Goal: Obtain resource: Download file/media

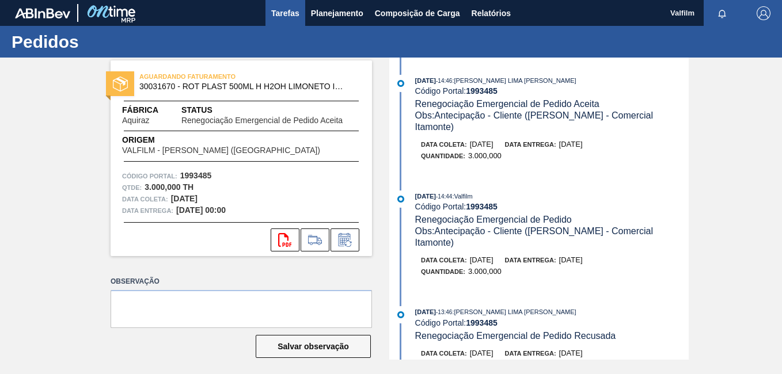
click at [286, 13] on span "Tarefas" at bounding box center [285, 13] width 28 height 14
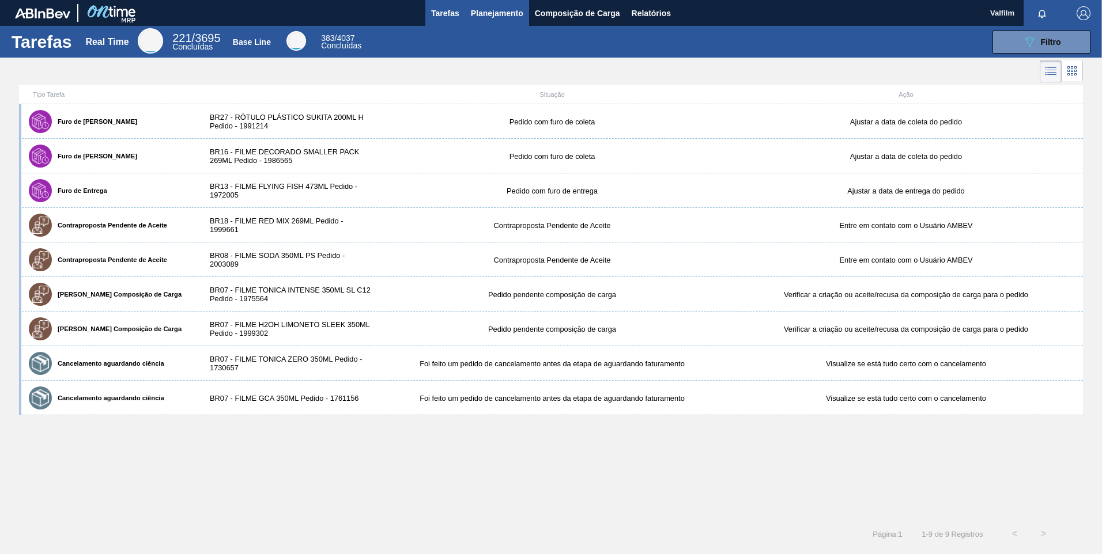
click at [497, 22] on button "Planejamento" at bounding box center [497, 13] width 64 height 26
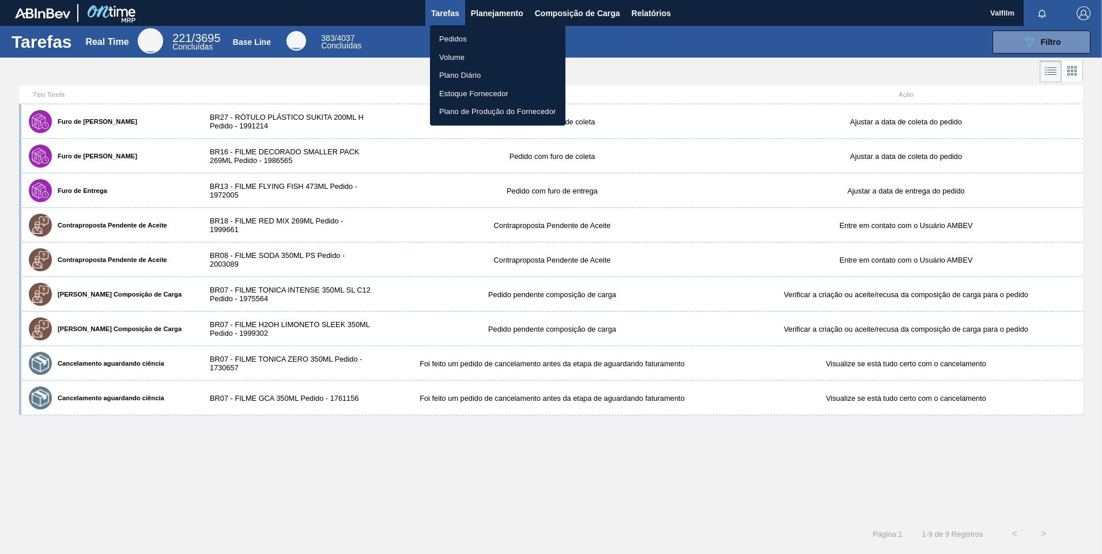
click at [488, 35] on li "Pedidos" at bounding box center [497, 39] width 135 height 18
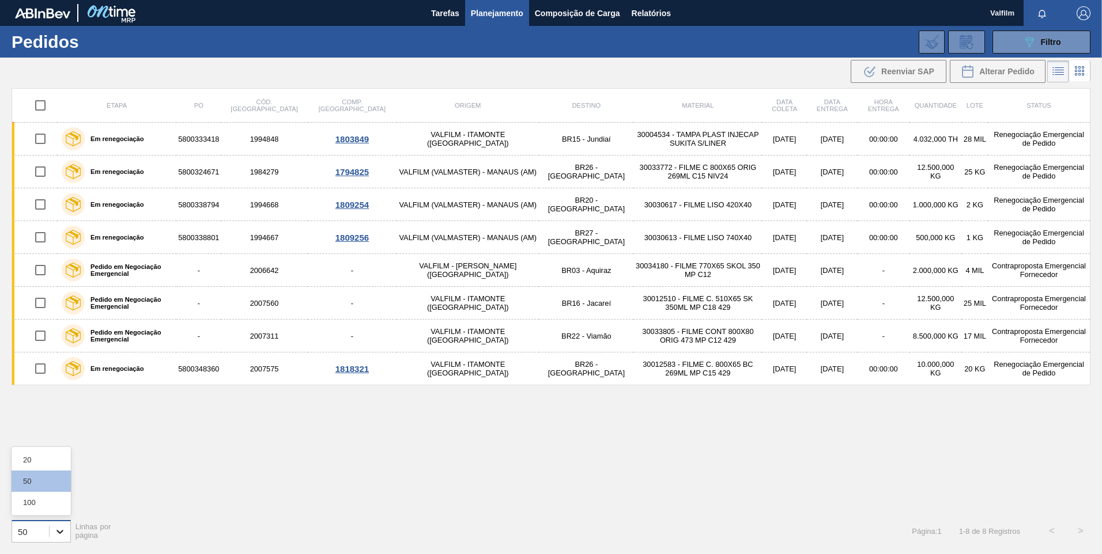
click at [59, 374] on icon at bounding box center [59, 532] width 7 height 4
click at [40, 374] on div "100" at bounding box center [41, 502] width 59 height 21
click at [665, 20] on span "Relatórios" at bounding box center [650, 13] width 39 height 14
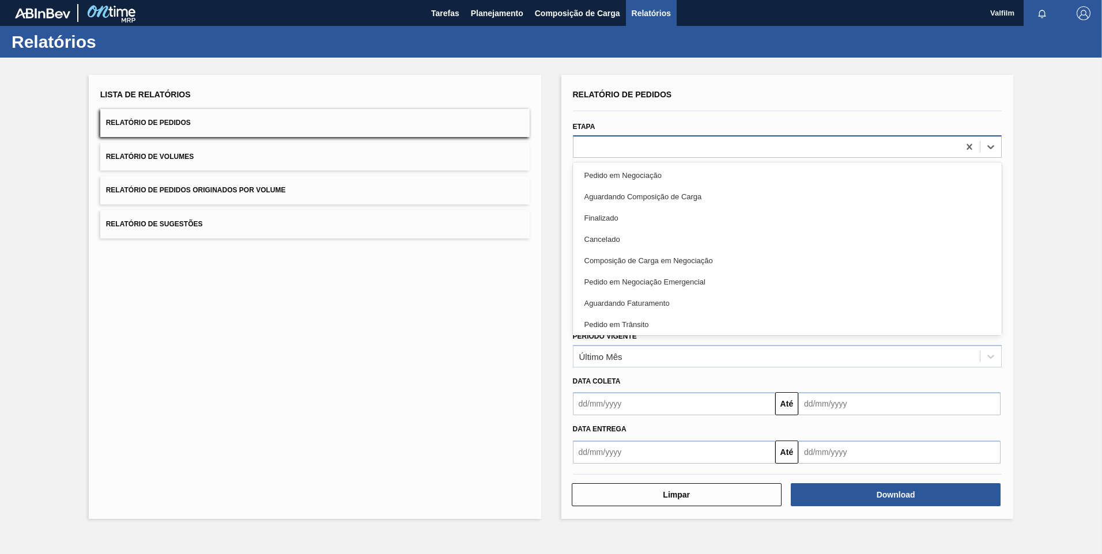
click at [634, 152] on div at bounding box center [766, 146] width 386 height 17
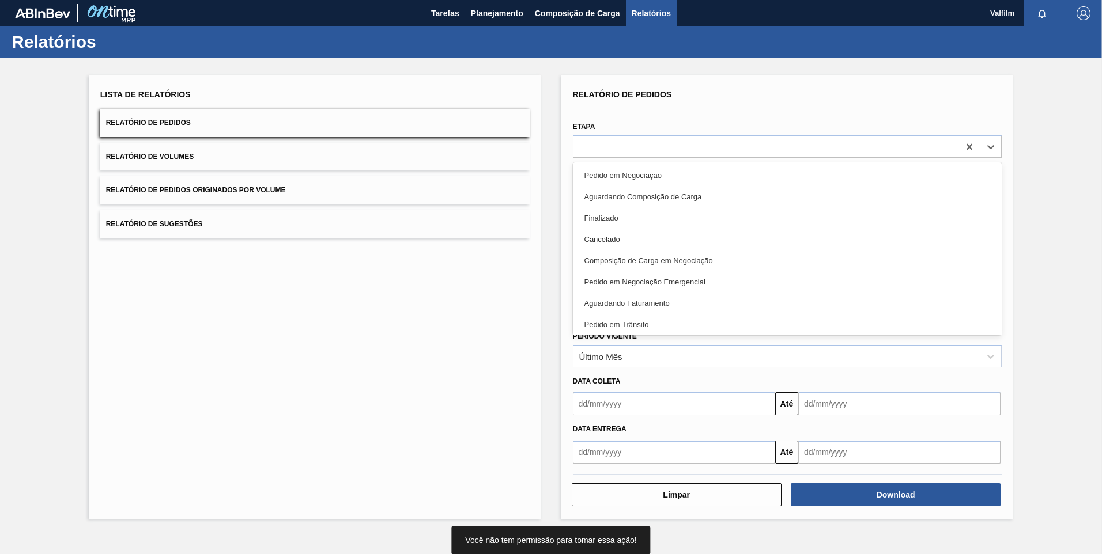
click at [652, 169] on div "Pedido em Negociação" at bounding box center [787, 175] width 429 height 21
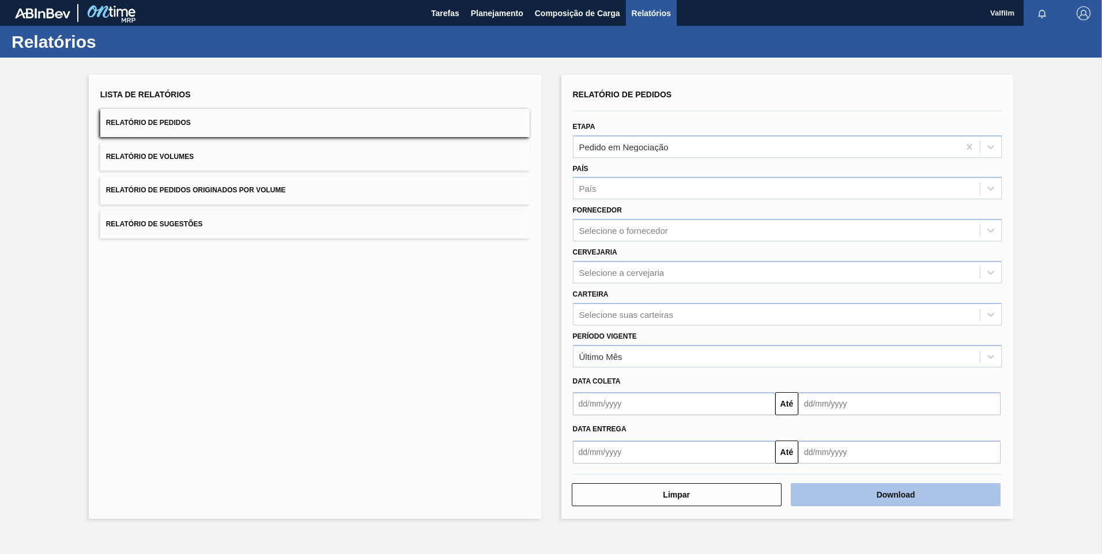
click at [782, 374] on button "Download" at bounding box center [895, 494] width 210 height 23
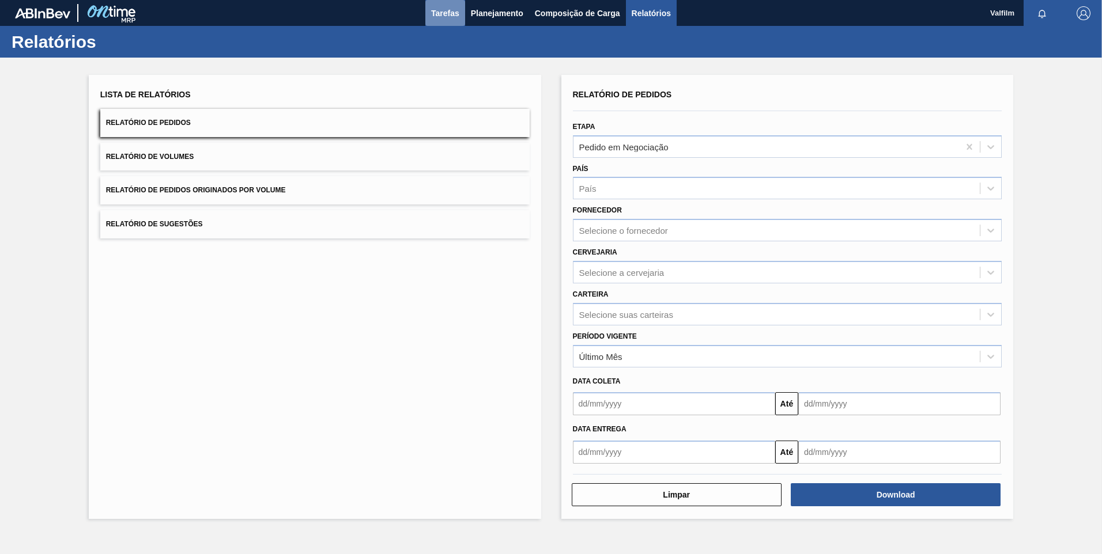
click at [441, 9] on span "Tarefas" at bounding box center [445, 13] width 28 height 14
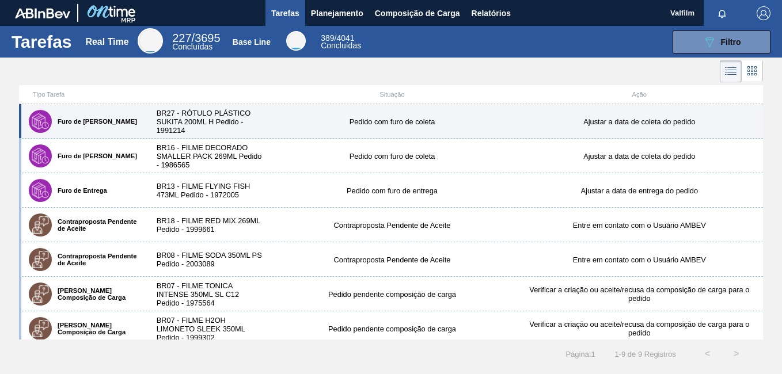
click at [224, 106] on div "Furo de Coleta BR27 - RÓTULO PLÁSTICO SUKITA 200ML H Pedido - 1991214 Pedido co…" at bounding box center [391, 121] width 744 height 35
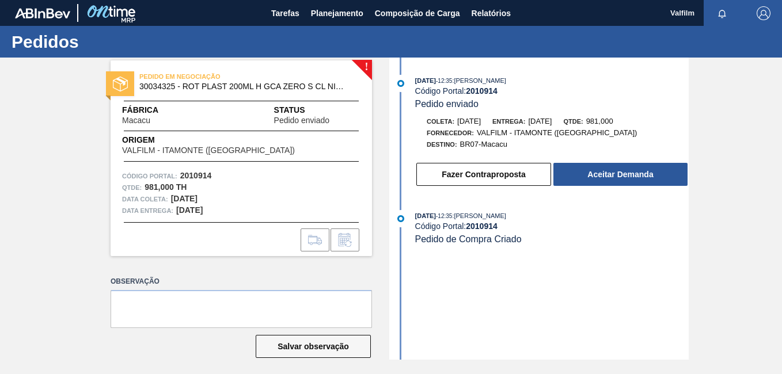
drag, startPoint x: 701, startPoint y: 275, endPoint x: 690, endPoint y: 268, distance: 12.2
click at [701, 275] on div "! PEDIDO EM NEGOCIAÇÃO 30034325 - ROT PLAST 200ML H GCA ZERO S CL NIV25 Fábrica…" at bounding box center [391, 209] width 782 height 302
